Goal: Transaction & Acquisition: Book appointment/travel/reservation

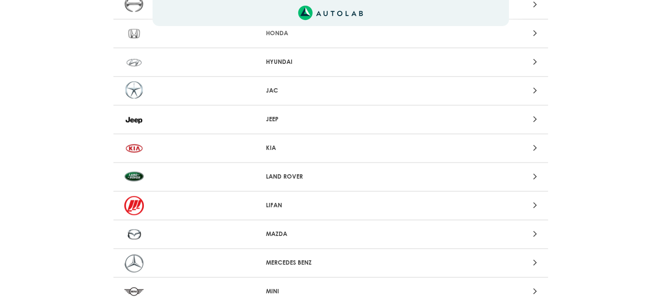
scroll to position [513, 0]
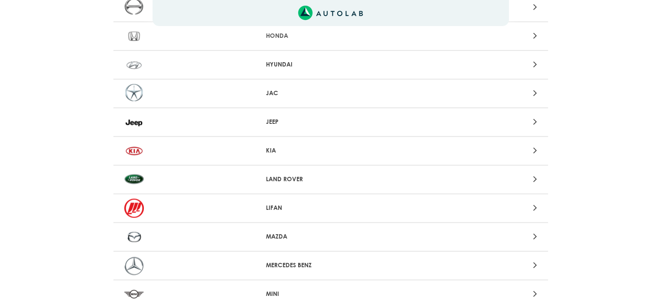
click at [245, 149] on div at bounding box center [189, 150] width 142 height 19
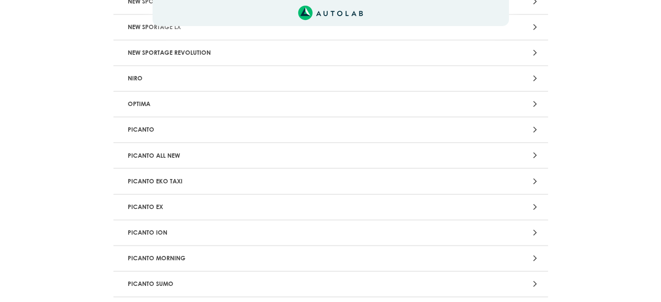
scroll to position [651, 0]
click at [172, 126] on p "PICANTO" at bounding box center [259, 129] width 271 height 16
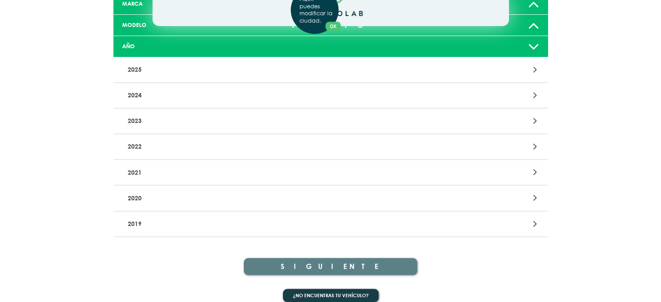
scroll to position [99, 0]
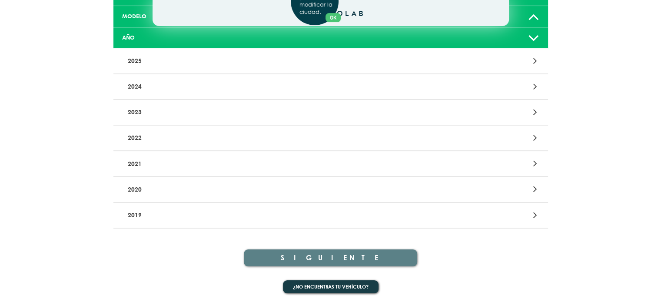
click at [524, 212] on div at bounding box center [472, 215] width 142 height 12
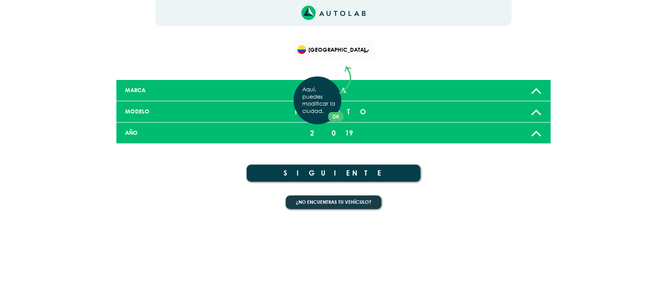
click at [339, 172] on div "Aquí, puedes modificar la ciudad. OK .aex,.bex{fill:none!important;stroke:#50c4…" at bounding box center [333, 151] width 667 height 302
click at [339, 172] on button "SIGUIENTE" at bounding box center [334, 173] width 174 height 17
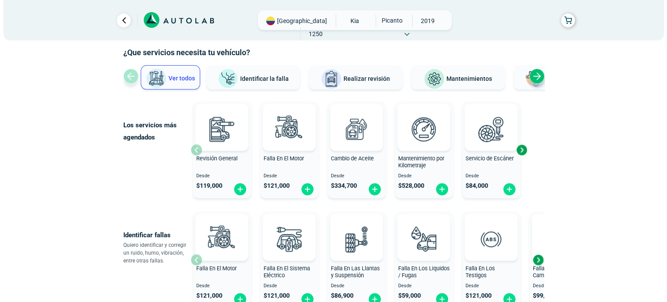
scroll to position [43, 0]
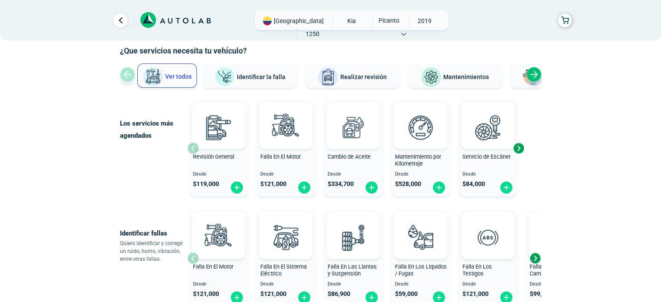
click at [453, 76] on span "Mantenimientos" at bounding box center [466, 76] width 46 height 7
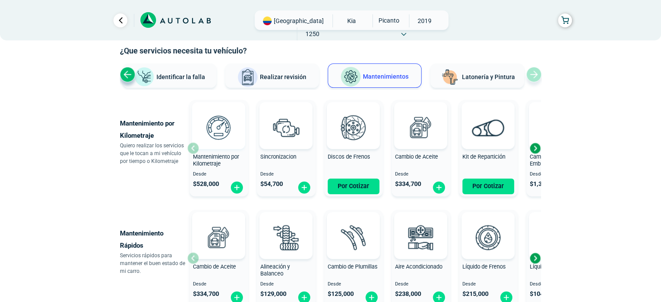
click at [219, 136] on img at bounding box center [218, 127] width 38 height 38
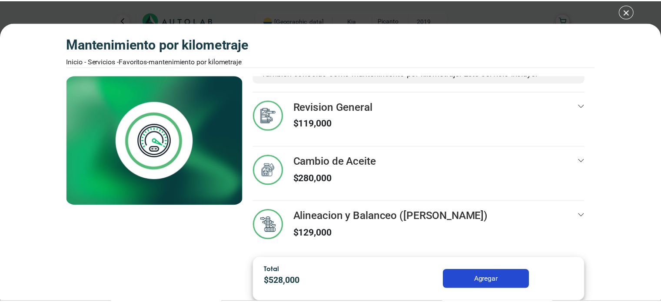
scroll to position [47, 0]
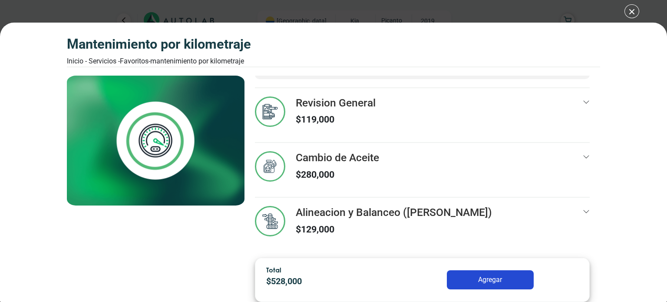
click at [633, 13] on div "Mantenimiento por Kilometraje Inicio - Servicios - Favoritos - Mantenimiento po…" at bounding box center [333, 151] width 667 height 302
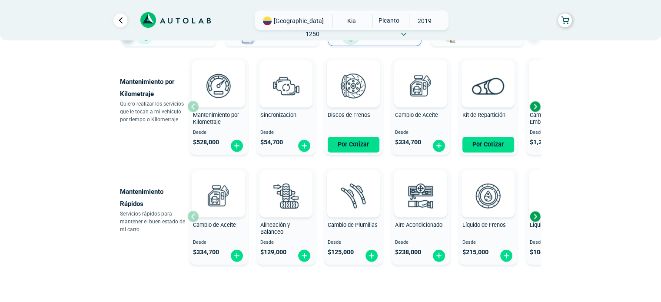
scroll to position [83, 0]
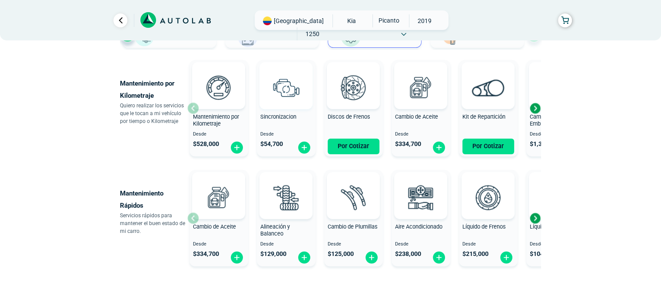
click at [280, 91] on img at bounding box center [286, 87] width 38 height 38
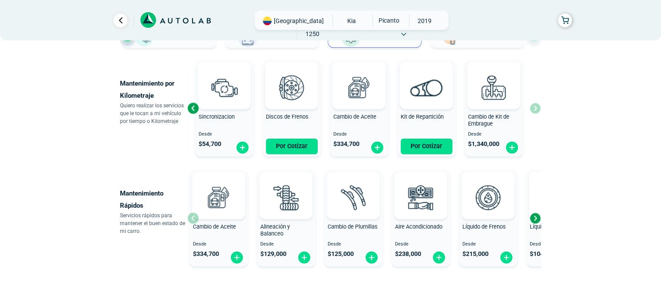
click at [228, 112] on div "Sincronizacion Desde $ 54,700" at bounding box center [224, 108] width 59 height 93
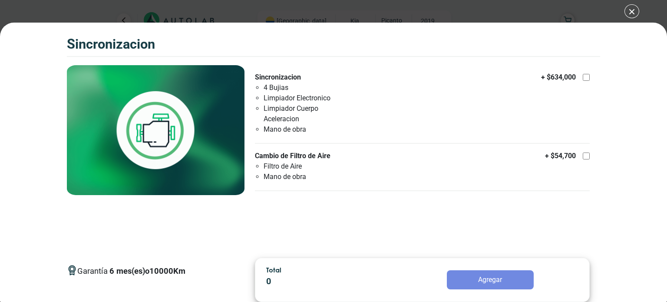
click at [629, 10] on div "SINCRONIZACION SINCRONIZACION Garantía 6 10000 Km" at bounding box center [333, 151] width 667 height 302
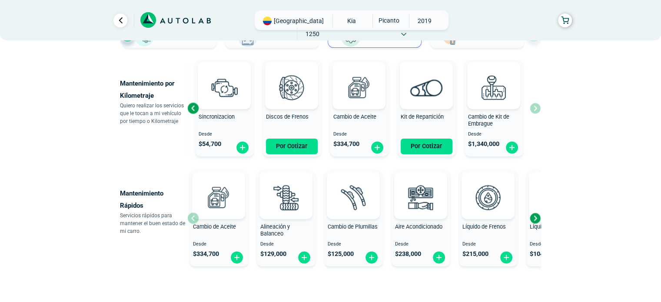
click at [192, 104] on div "Previous slide" at bounding box center [192, 108] width 13 height 13
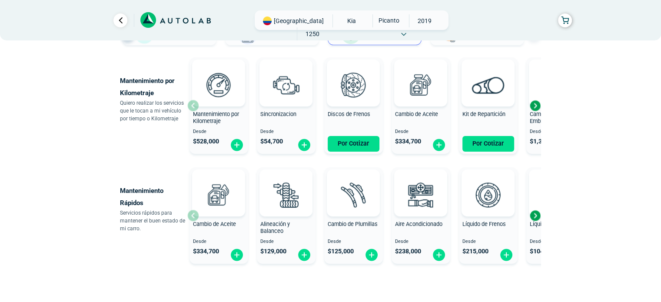
scroll to position [87, 0]
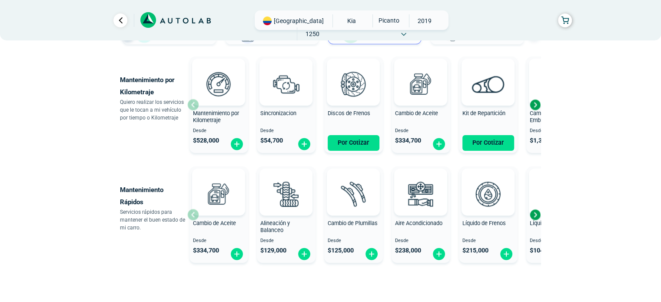
click at [532, 104] on div "Next slide" at bounding box center [534, 104] width 13 height 13
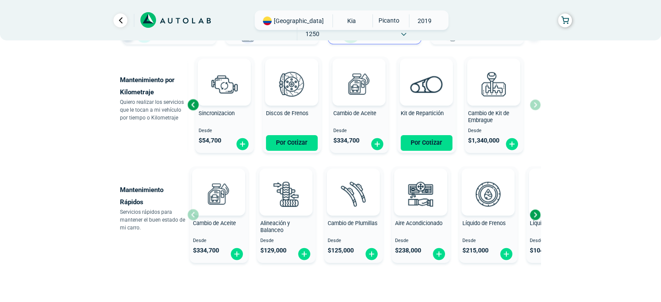
click at [532, 104] on div "Mantenimiento por Kilometraje Desde $ 528,000 Sincronizacion Desde $ 54,700 Dis…" at bounding box center [363, 104] width 353 height 103
click at [193, 104] on div "Previous slide" at bounding box center [192, 104] width 13 height 13
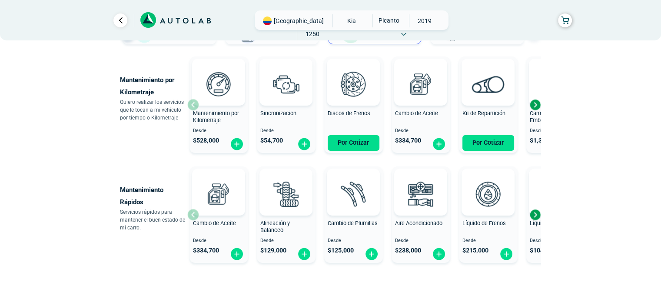
click at [193, 104] on div "Mantenimiento por Kilometraje Desde $ 528,000" at bounding box center [218, 105] width 59 height 93
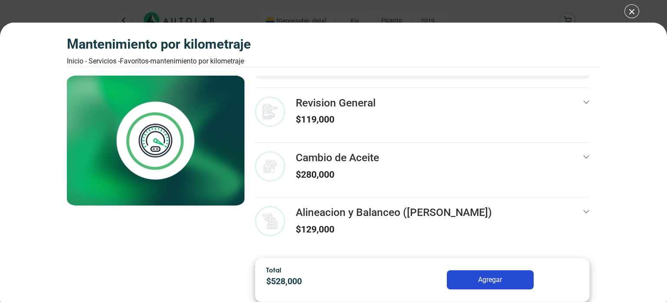
click at [627, 15] on div "Mantenimiento por Kilometraje Inicio - Servicios - Favoritos - Mantenimiento po…" at bounding box center [333, 151] width 667 height 302
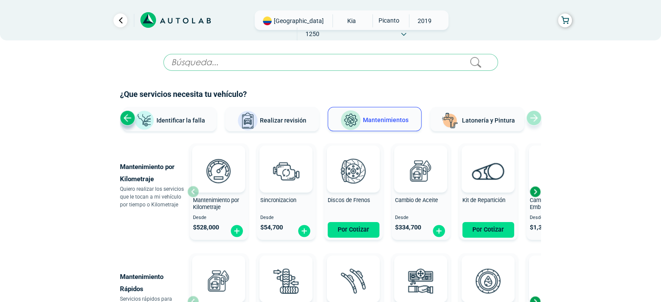
click at [499, 125] on button "Latonería y Pintura" at bounding box center [477, 119] width 94 height 24
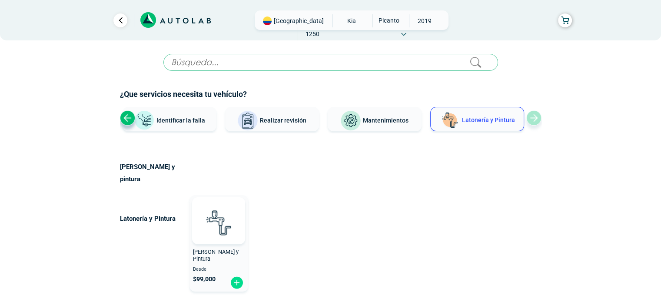
click at [405, 125] on button "Mantenimientos" at bounding box center [374, 119] width 94 height 24
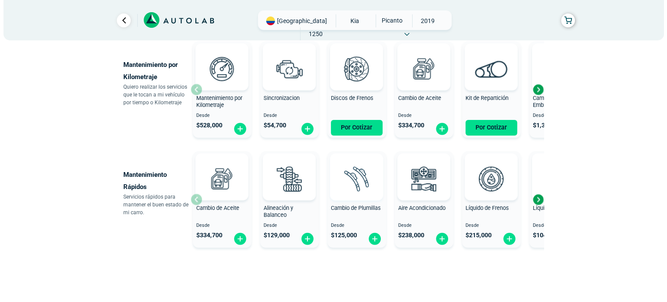
scroll to position [127, 0]
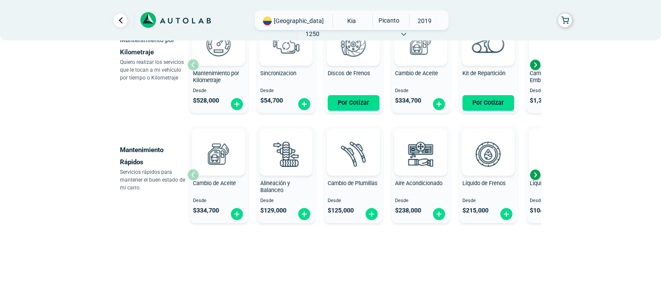
click at [533, 175] on div "Next slide" at bounding box center [534, 174] width 13 height 13
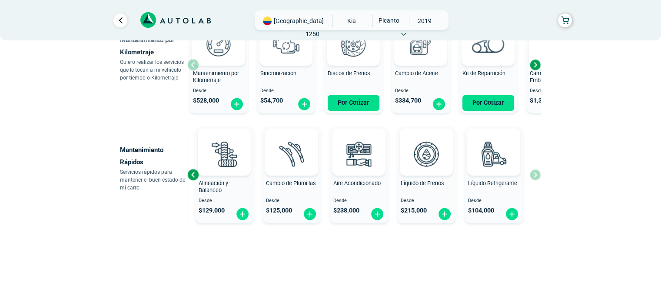
click at [189, 173] on div "Previous slide" at bounding box center [192, 174] width 13 height 13
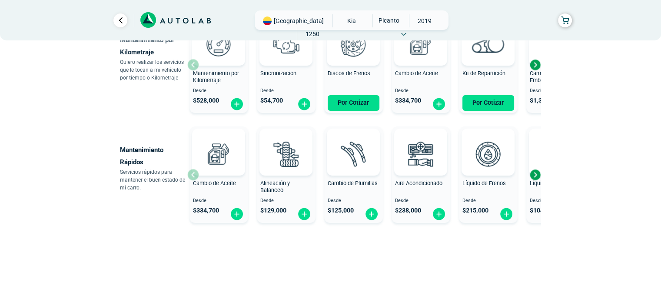
click at [189, 173] on div "Cambio de Aceite Desde $ 334,700" at bounding box center [218, 175] width 59 height 93
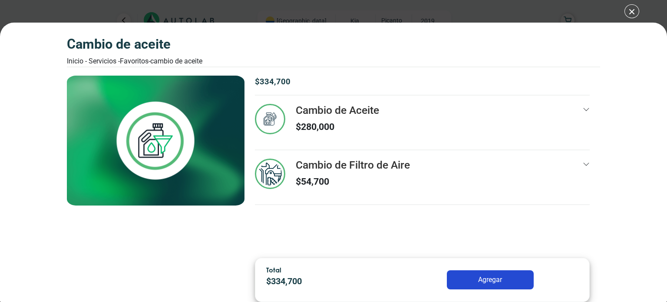
click at [631, 17] on div "Cambio de Aceite Inicio - Servicios - Favoritos - Cambio de Aceite Cambio de Ac…" at bounding box center [333, 151] width 667 height 302
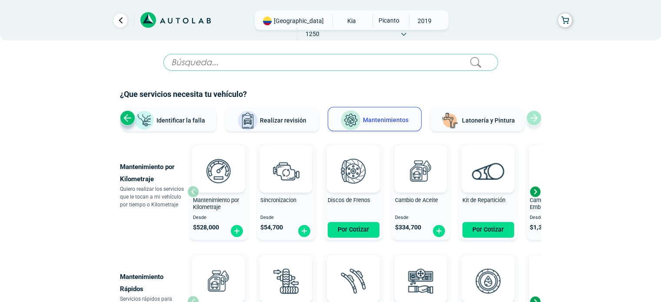
click at [538, 115] on div "Ver todos Identificar la falla Realizar revisión Mantenimientos Latonería y Pin…" at bounding box center [330, 120] width 421 height 26
click at [127, 118] on div "Previous slide" at bounding box center [127, 117] width 15 height 15
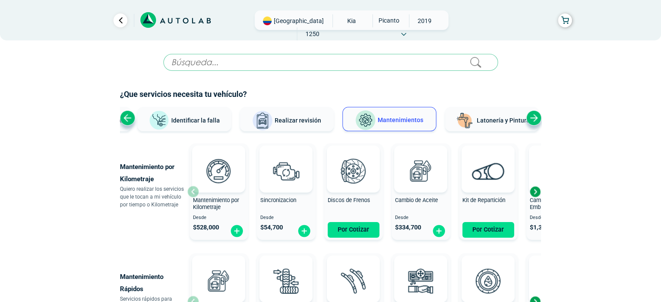
click at [125, 117] on div "Previous slide" at bounding box center [127, 117] width 15 height 15
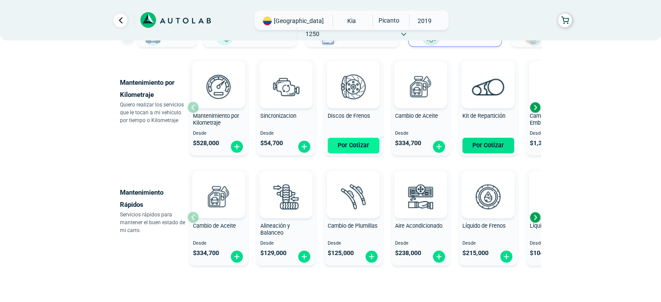
scroll to position [83, 0]
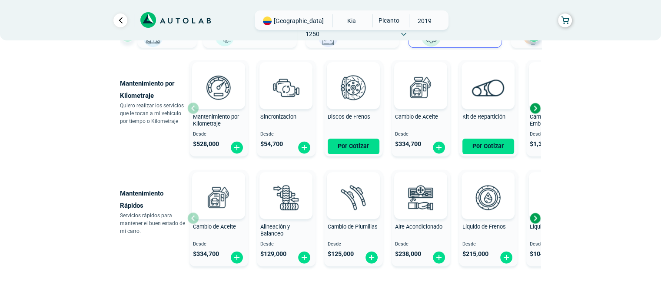
click at [534, 110] on div "Next slide" at bounding box center [534, 108] width 13 height 13
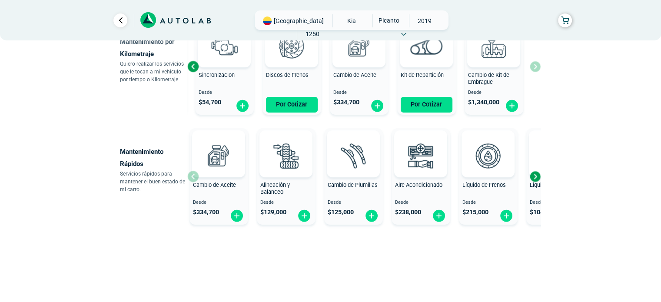
scroll to position [127, 0]
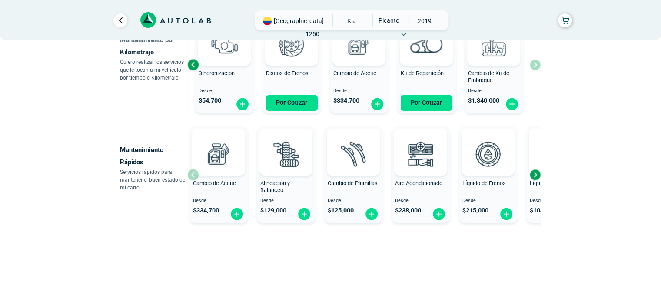
click at [533, 175] on div "Next slide" at bounding box center [534, 174] width 13 height 13
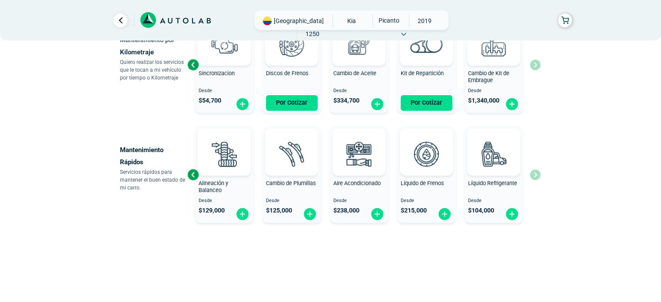
click at [533, 175] on div "Cambio de Aceite Desde $ 334,700 Alineación y Balanceo Desde $ 129,000 Cambio d…" at bounding box center [363, 174] width 353 height 103
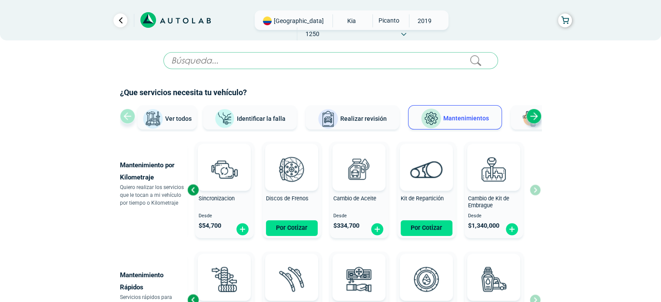
scroll to position [0, 0]
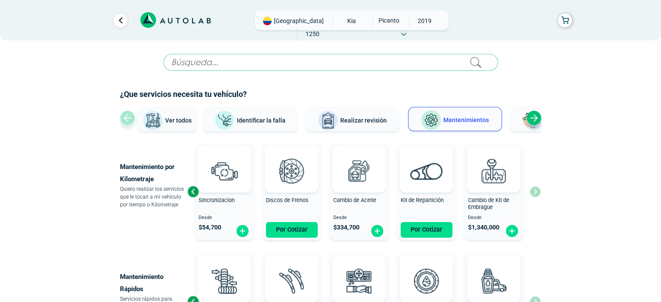
click at [539, 118] on div "Next slide" at bounding box center [533, 117] width 15 height 15
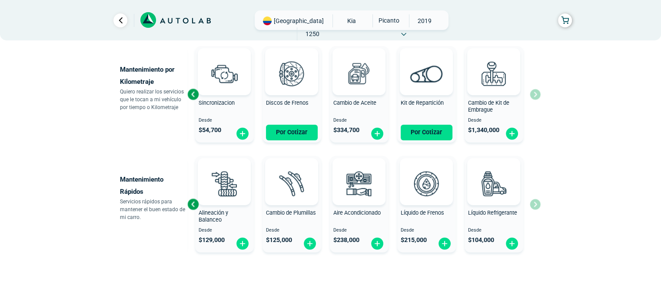
scroll to position [127, 0]
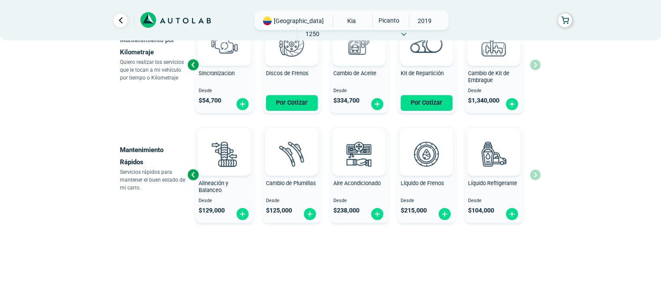
click at [191, 173] on div "Previous slide" at bounding box center [192, 174] width 13 height 13
